Goal: Navigation & Orientation: Go to known website

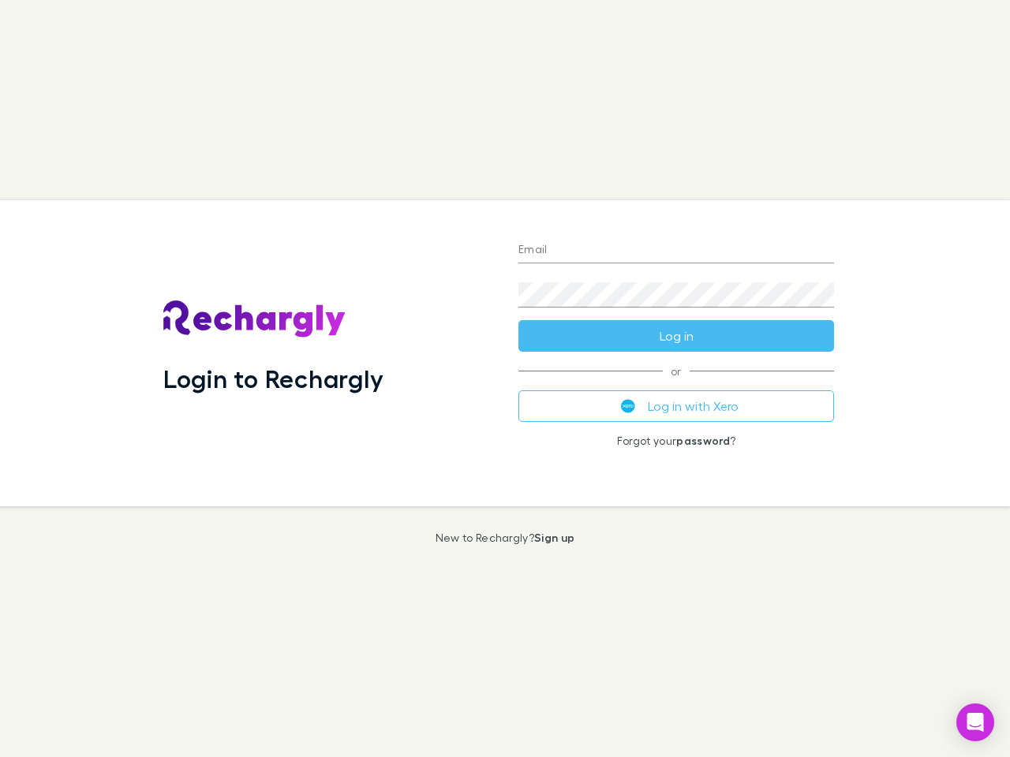
click at [505, 379] on div "Login to Rechargly" at bounding box center [328, 353] width 355 height 306
click at [676, 251] on input "Email" at bounding box center [676, 250] width 316 height 25
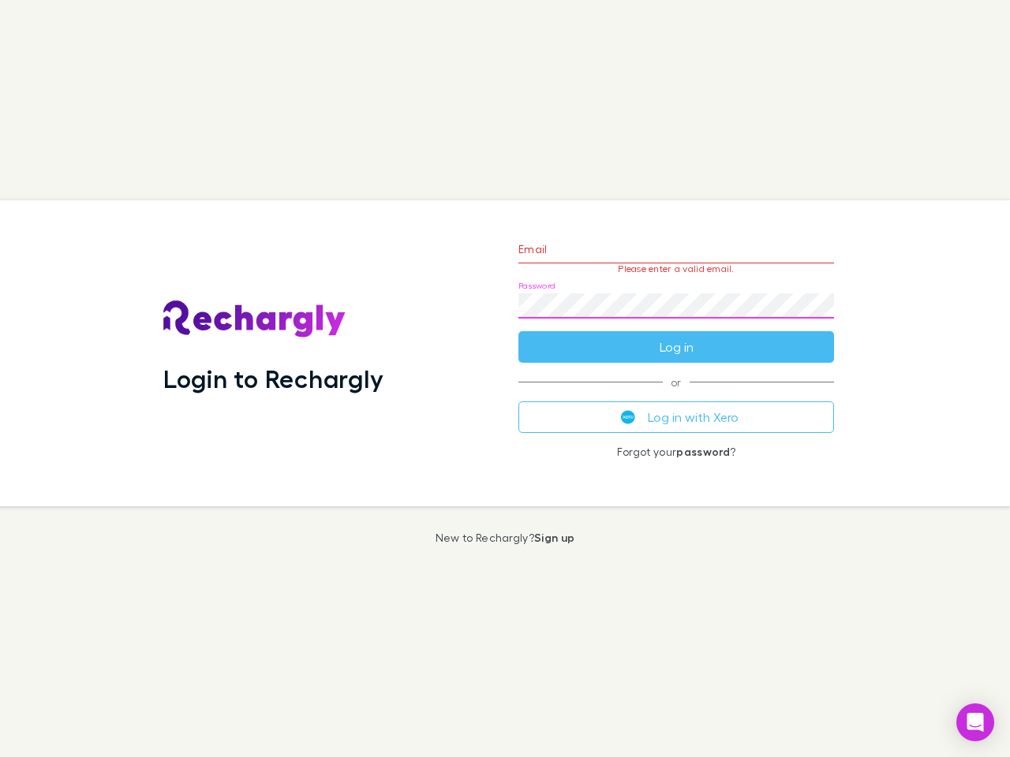
click at [676, 336] on form "Email Please enter a valid email. Password Log in" at bounding box center [676, 294] width 316 height 137
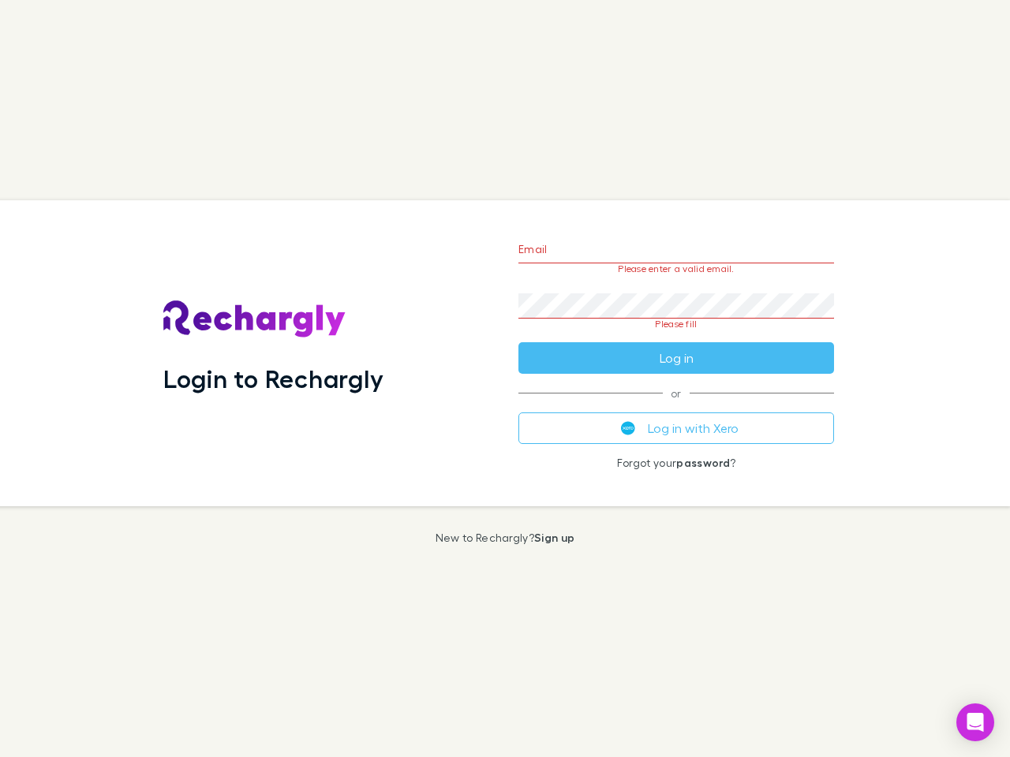
click at [676, 406] on div "Email Please enter a valid email. Password Please fill Log in or Log in with Xe…" at bounding box center [676, 353] width 341 height 306
click at [975, 723] on icon "Open Intercom Messenger" at bounding box center [975, 722] width 17 height 19
